Goal: Transaction & Acquisition: Purchase product/service

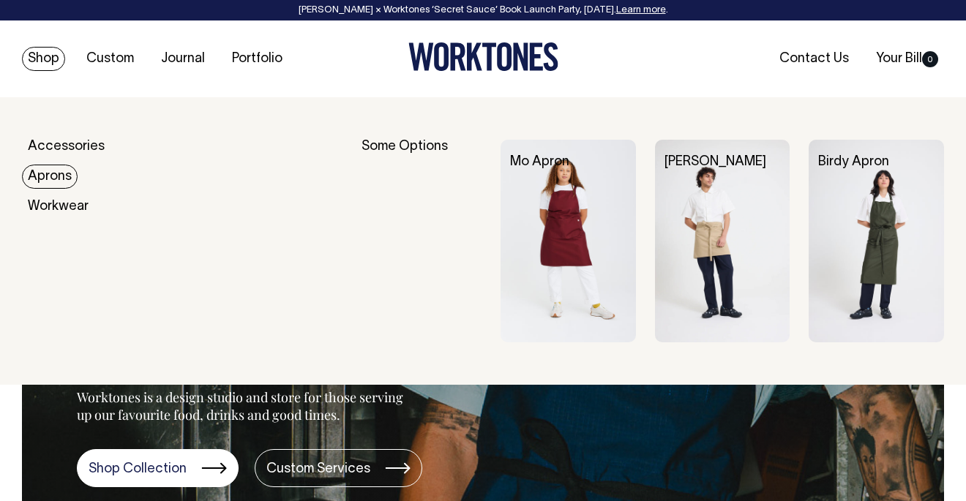
click at [48, 174] on link "Aprons" at bounding box center [50, 177] width 56 height 24
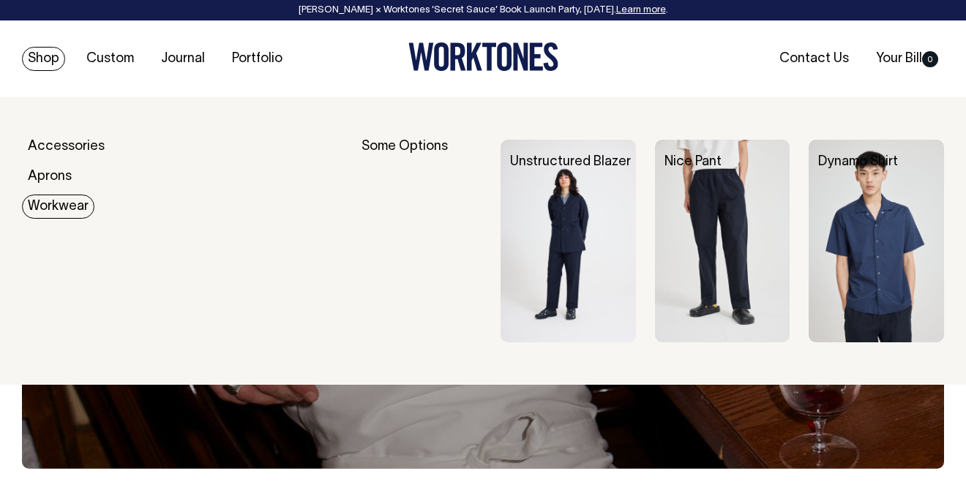
click at [60, 207] on link "Workwear" at bounding box center [58, 207] width 72 height 24
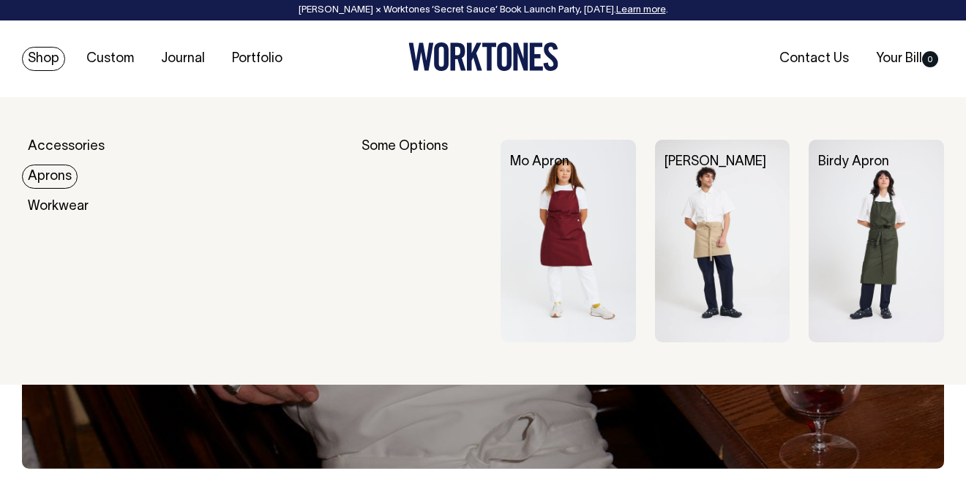
click at [61, 173] on link "Aprons" at bounding box center [50, 177] width 56 height 24
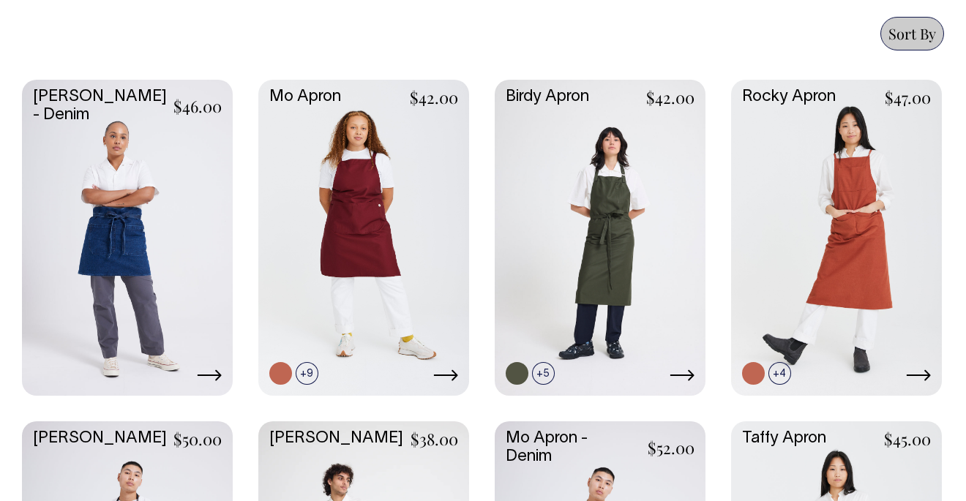
scroll to position [646, 0]
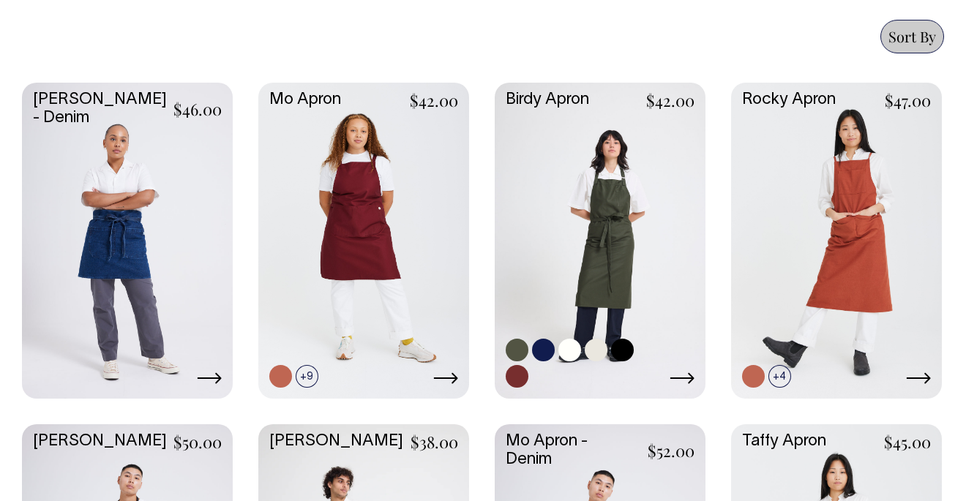
click at [688, 373] on icon at bounding box center [682, 379] width 25 height 12
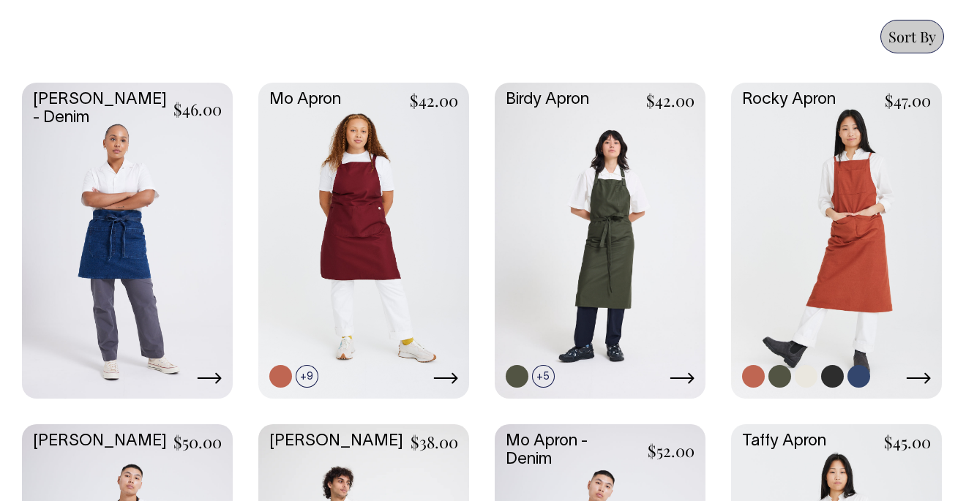
click at [833, 284] on link at bounding box center [836, 239] width 211 height 313
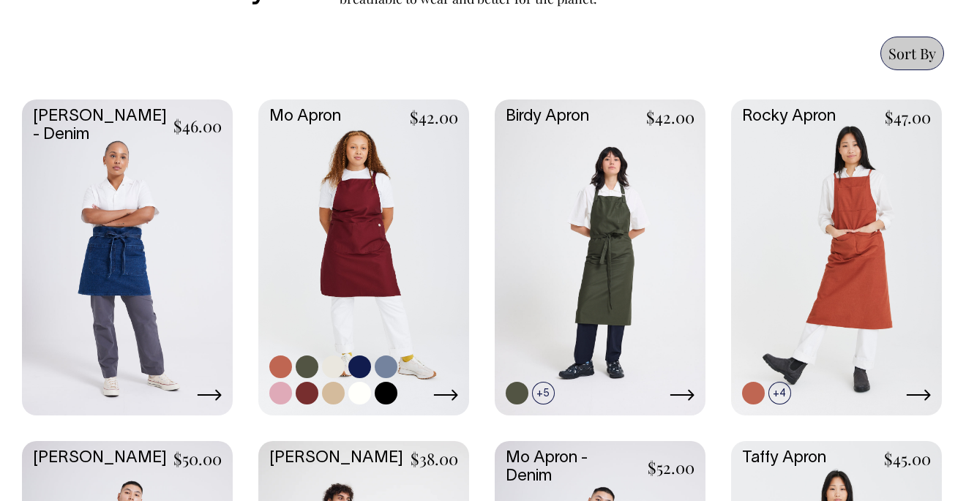
scroll to position [627, 0]
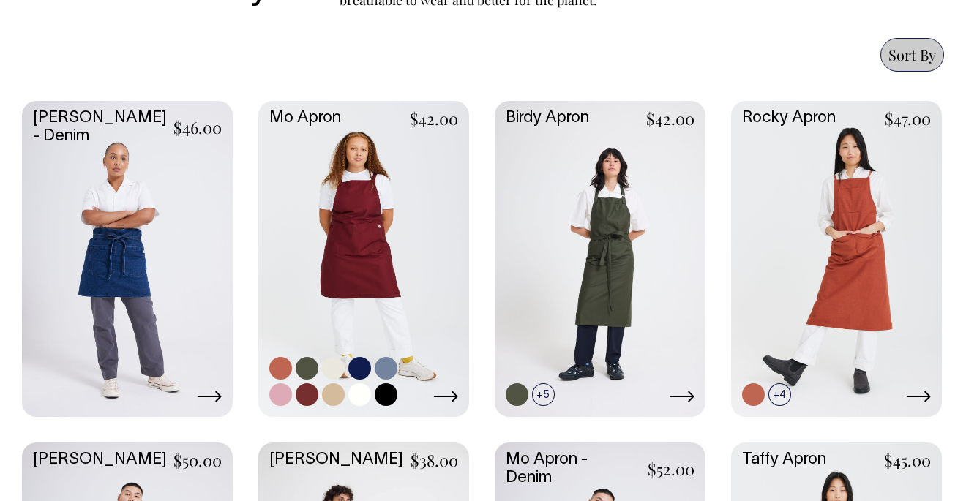
click at [378, 248] on link at bounding box center [363, 257] width 211 height 313
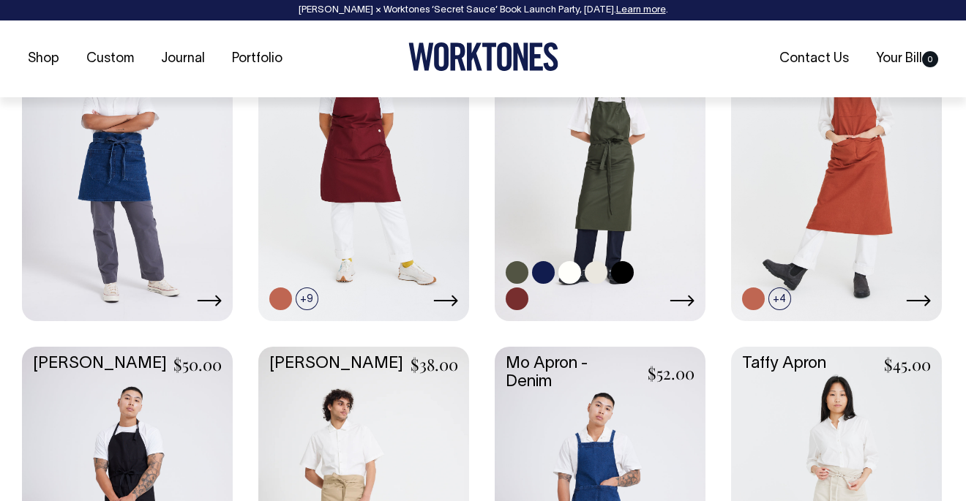
scroll to position [724, 0]
click at [545, 275] on link at bounding box center [543, 272] width 23 height 23
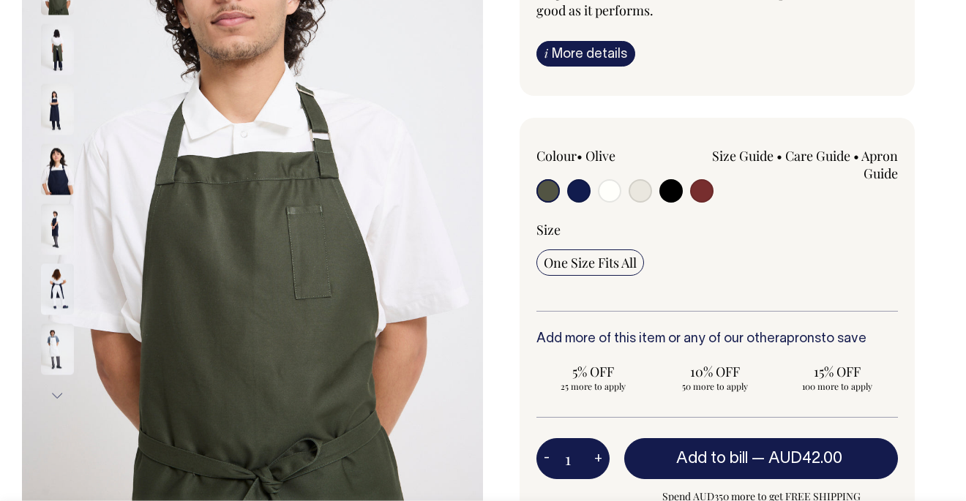
click at [586, 190] on input "radio" at bounding box center [578, 190] width 23 height 23
radio input "true"
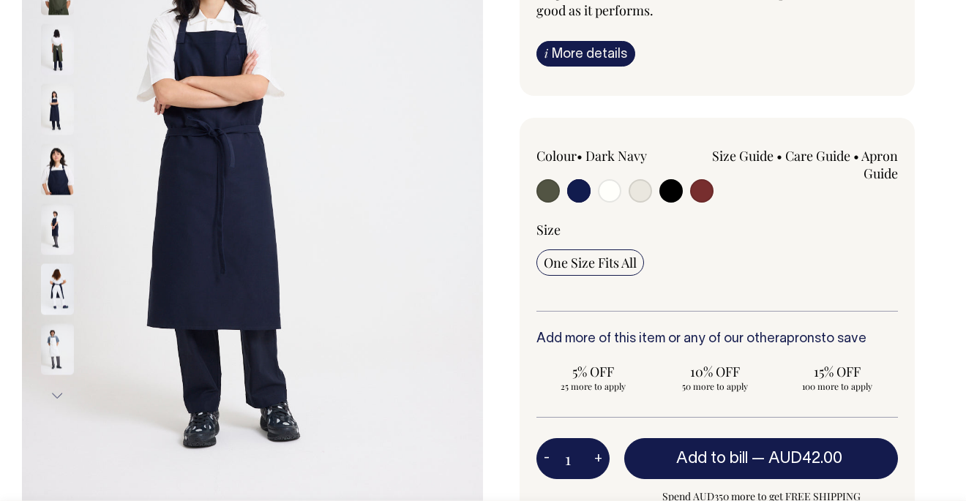
radio input "true"
select select "Dark Navy"
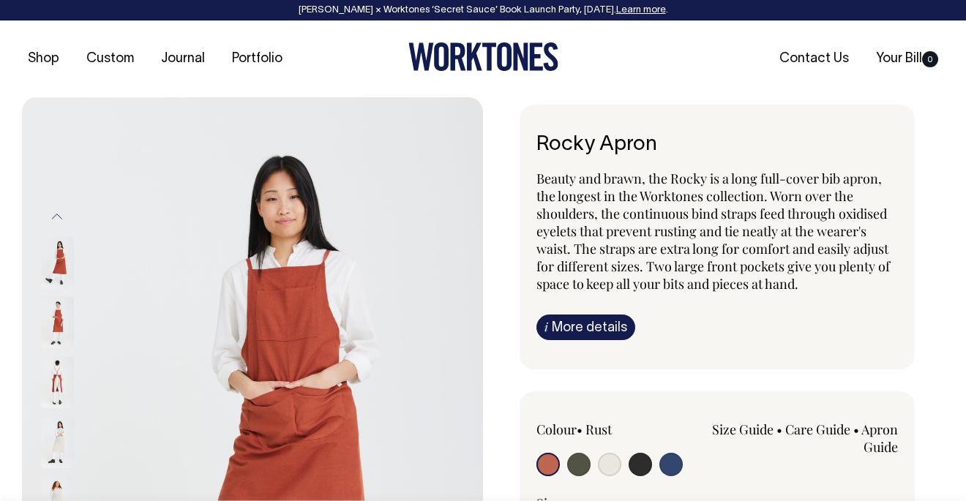
click at [50, 374] on img at bounding box center [57, 382] width 33 height 51
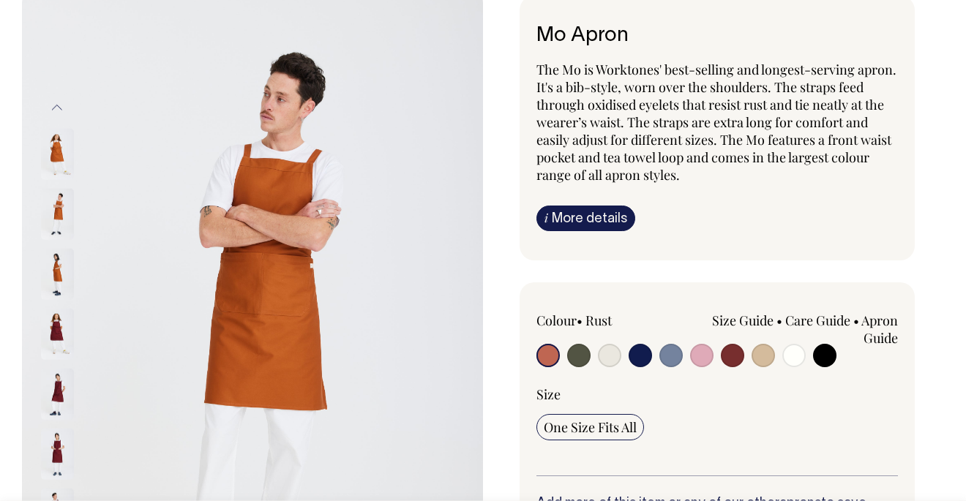
scroll to position [110, 0]
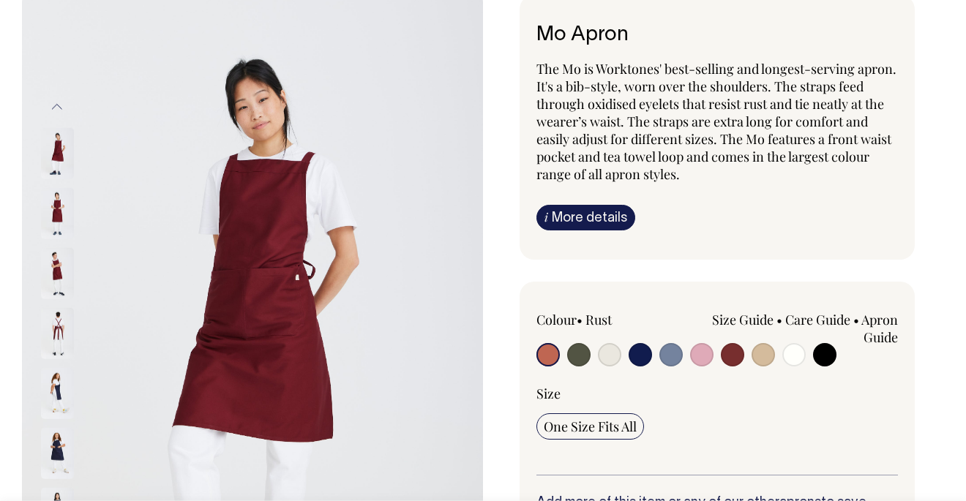
click at [63, 326] on img at bounding box center [57, 332] width 33 height 51
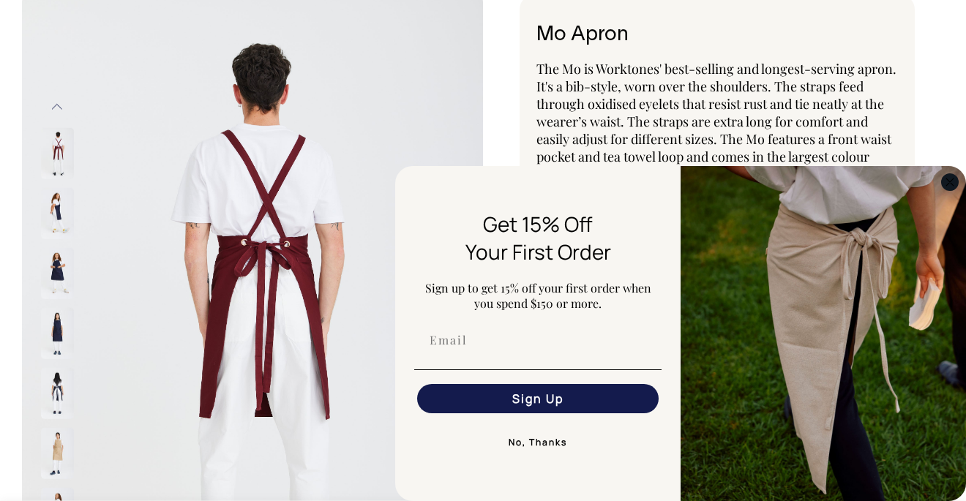
click at [949, 185] on circle "Close dialog" at bounding box center [950, 181] width 17 height 17
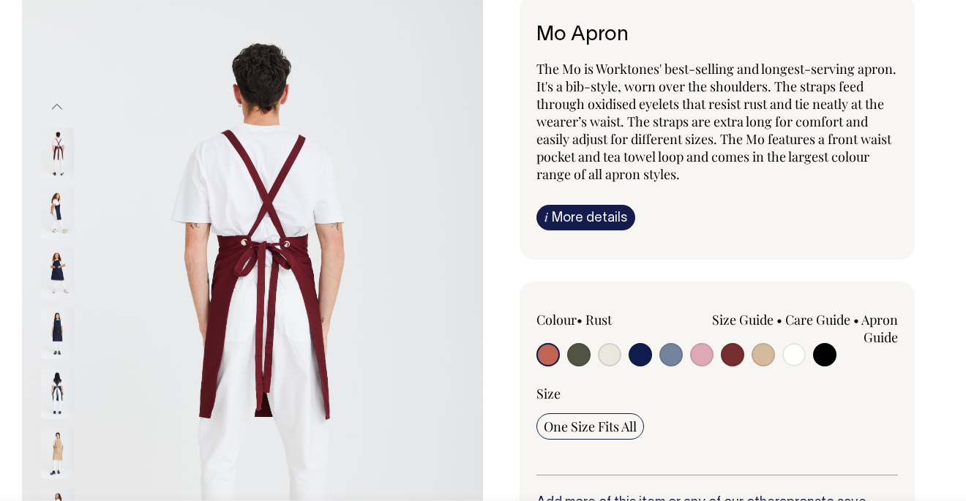
click at [59, 444] on img at bounding box center [57, 452] width 33 height 51
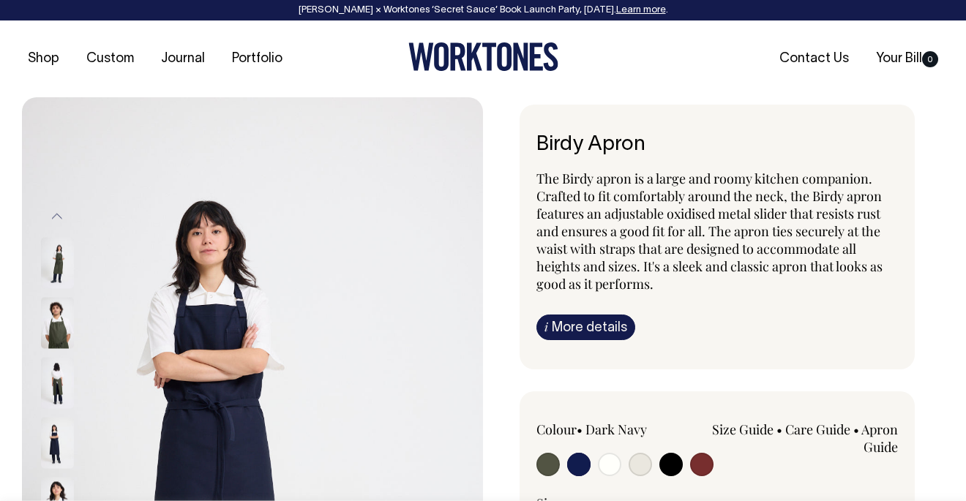
select select "Dark Navy"
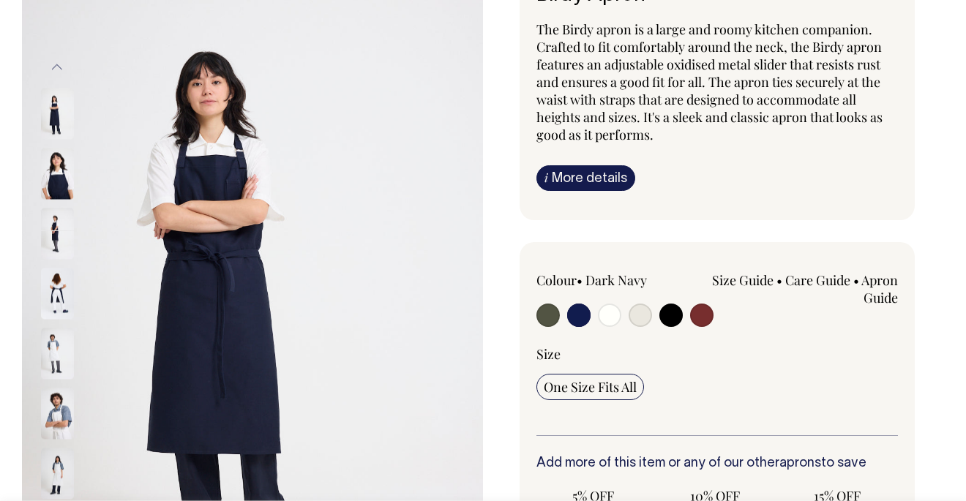
scroll to position [150, 0]
click at [58, 468] on img at bounding box center [57, 473] width 33 height 51
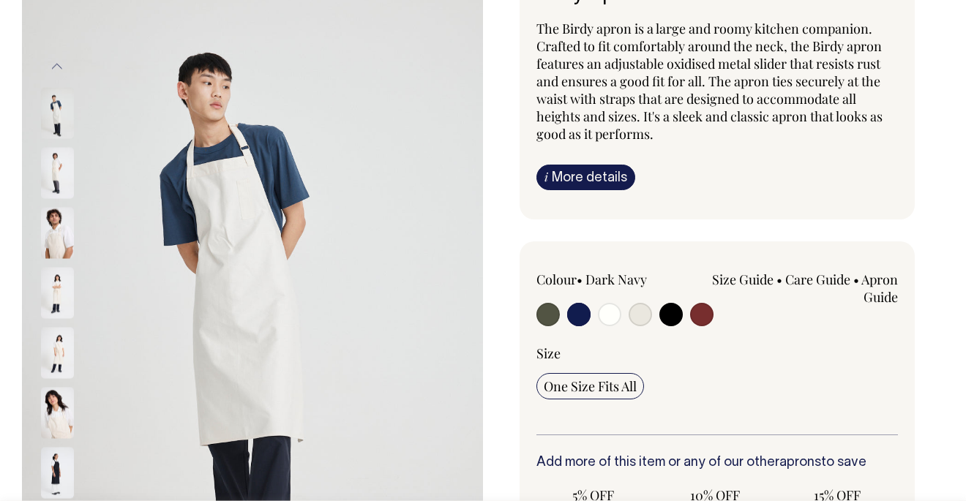
click at [670, 317] on input "radio" at bounding box center [671, 314] width 23 height 23
radio input "true"
select select "Black"
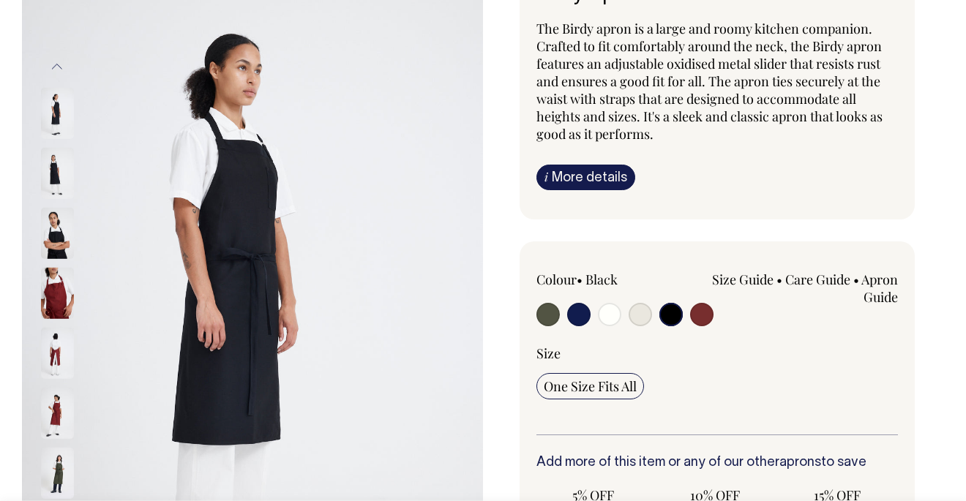
click at [707, 313] on input "radio" at bounding box center [701, 314] width 23 height 23
radio input "true"
select select "Burgundy"
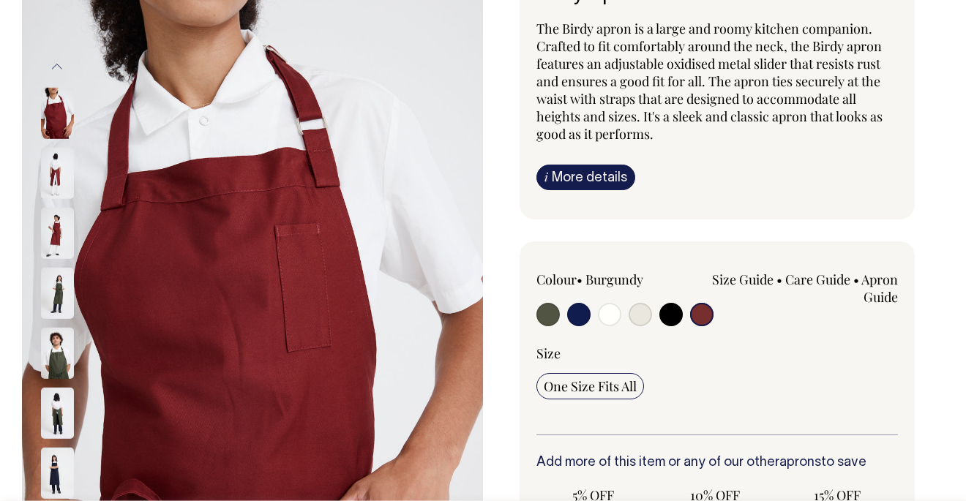
click at [583, 311] on input "radio" at bounding box center [578, 314] width 23 height 23
radio input "true"
select select "Dark Navy"
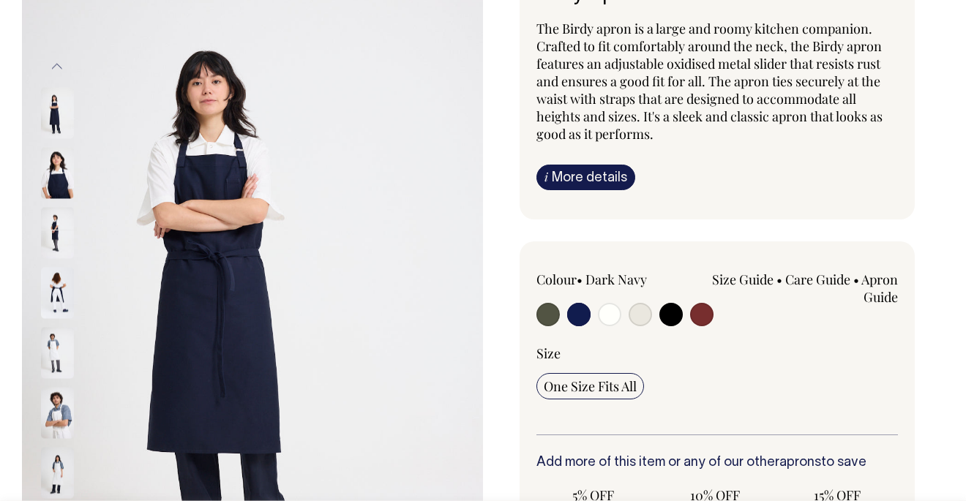
click at [701, 315] on input "radio" at bounding box center [701, 314] width 23 height 23
radio input "true"
select select "Burgundy"
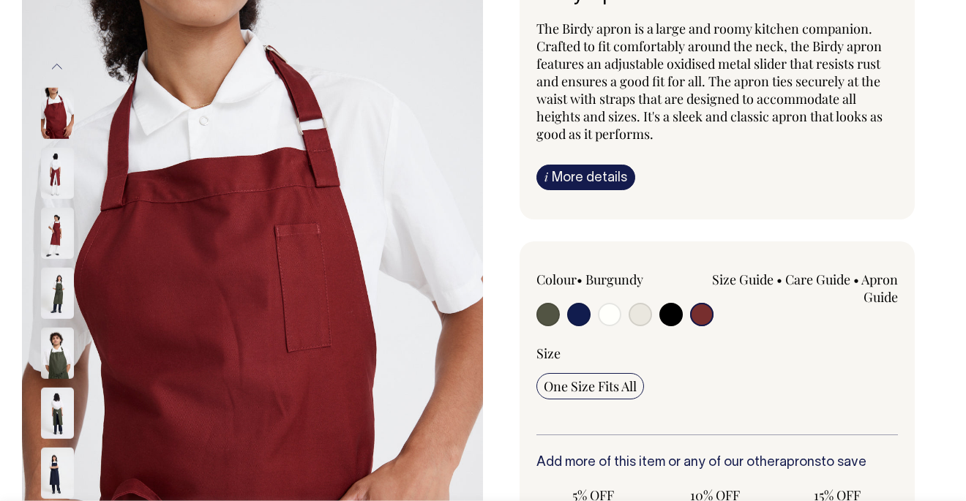
click at [576, 317] on input "radio" at bounding box center [578, 314] width 23 height 23
radio input "true"
select select "Dark Navy"
